Goal: Task Accomplishment & Management: Manage account settings

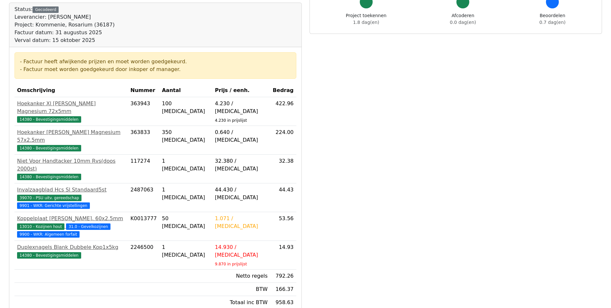
scroll to position [97, 0]
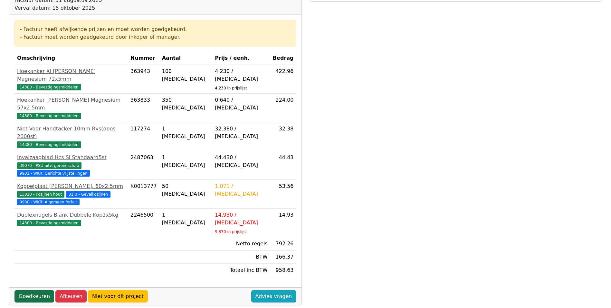
click at [36, 290] on link "Goedkeuren" at bounding box center [35, 296] width 40 height 12
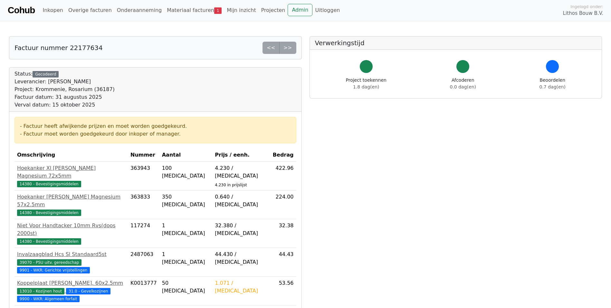
scroll to position [96, 0]
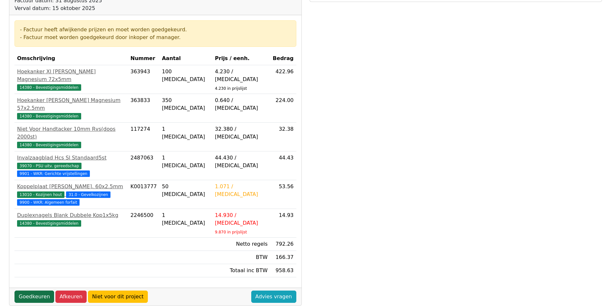
click at [44, 290] on link "Goedkeuren" at bounding box center [35, 296] width 40 height 12
